Goal: Information Seeking & Learning: Learn about a topic

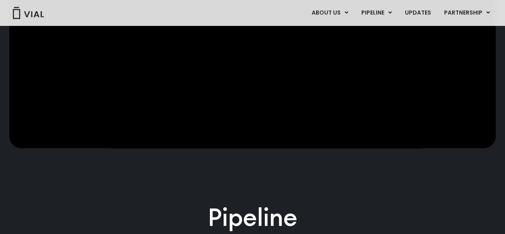
scroll to position [390, 0]
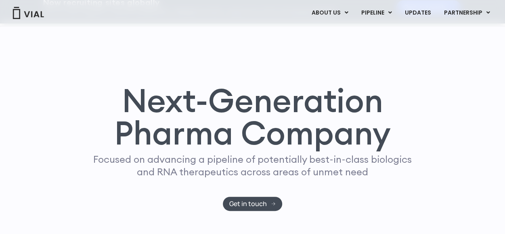
scroll to position [41, 0]
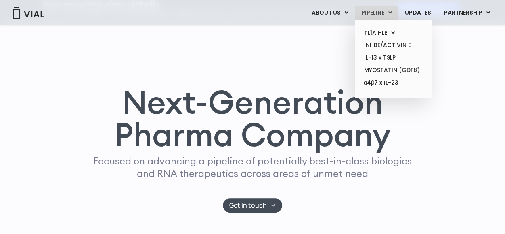
click at [385, 11] on link "PIPELINE" at bounding box center [376, 13] width 43 height 14
click at [387, 27] on link "TL1A HLE" at bounding box center [393, 33] width 71 height 13
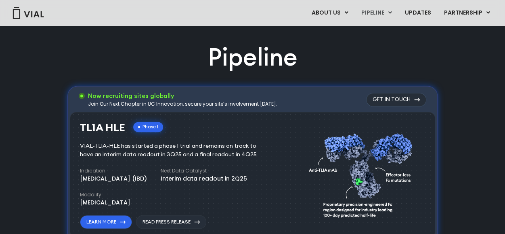
scroll to position [526, 0]
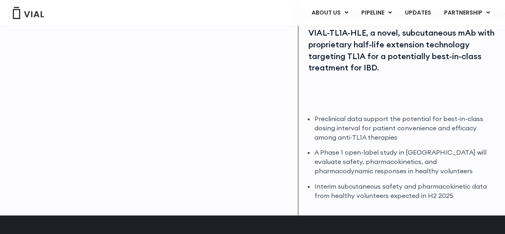
scroll to position [162, 0]
